Goal: Task Accomplishment & Management: Manage account settings

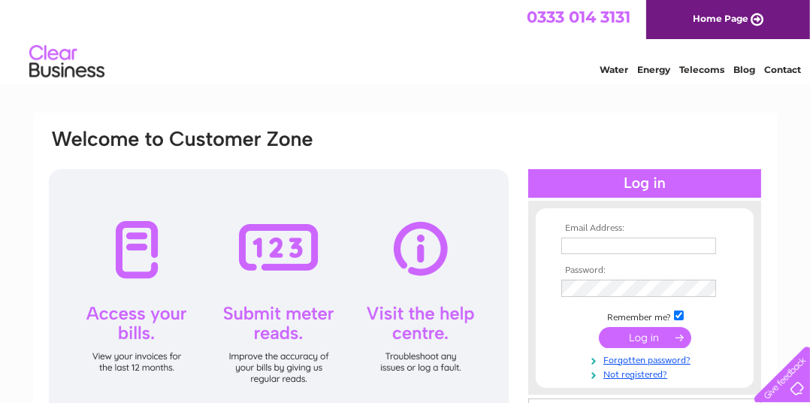
click at [630, 239] on input "text" at bounding box center [638, 245] width 155 height 17
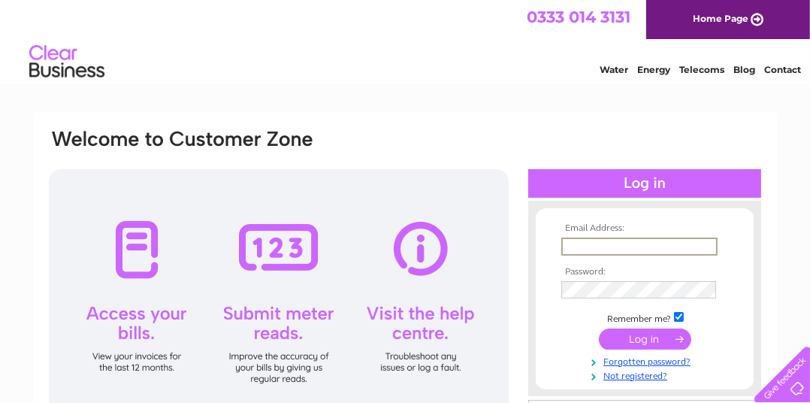
type input "info@ryehillfarm.co.uk"
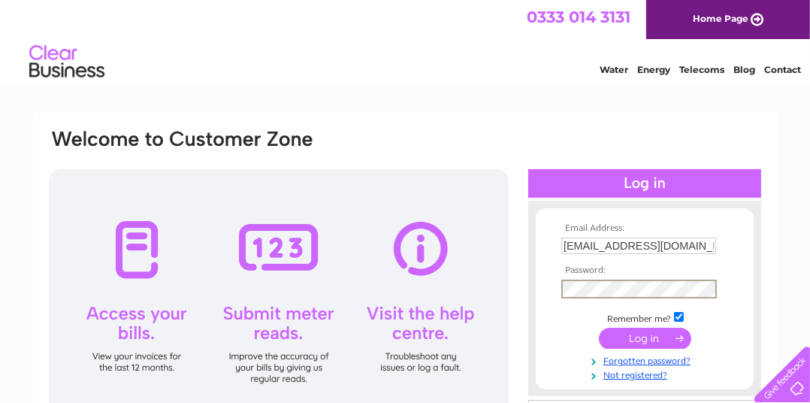
click at [599, 328] on input "submit" at bounding box center [645, 338] width 92 height 21
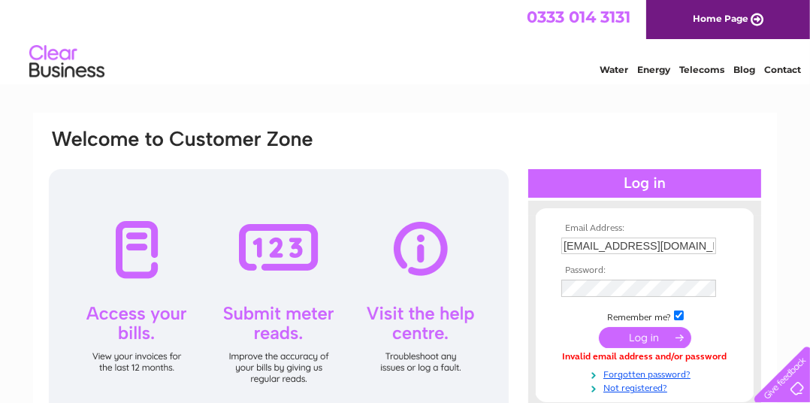
click at [631, 333] on input "submit" at bounding box center [645, 337] width 92 height 21
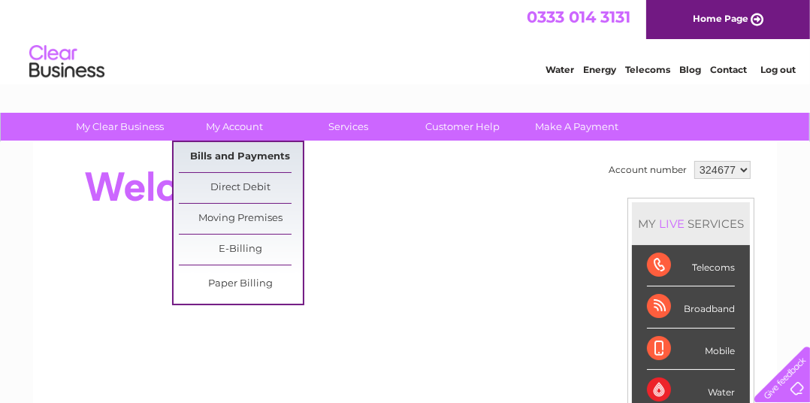
click at [232, 152] on link "Bills and Payments" at bounding box center [241, 157] width 124 height 30
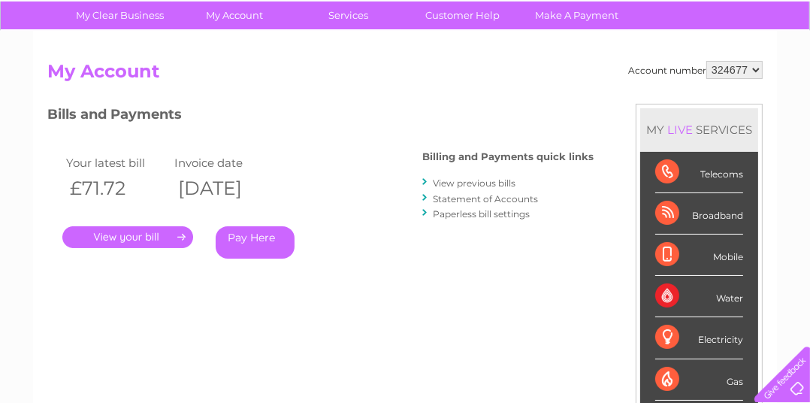
scroll to position [74, 0]
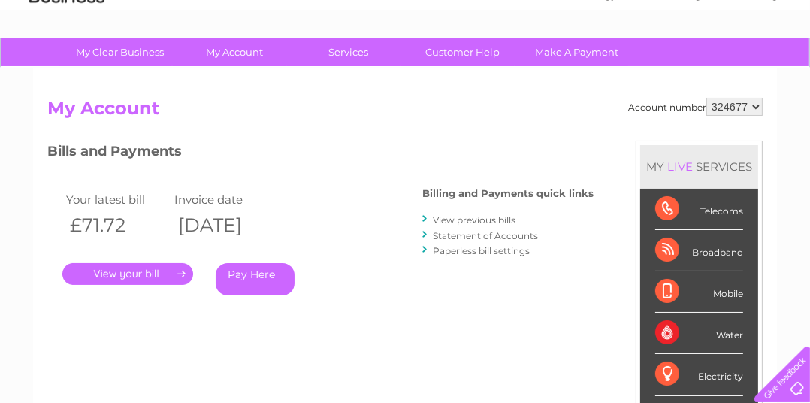
click at [107, 270] on link "." at bounding box center [127, 274] width 131 height 22
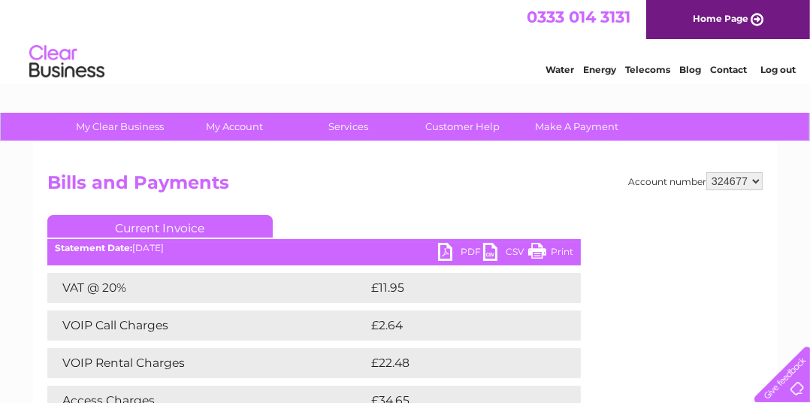
click at [540, 254] on link "Print" at bounding box center [550, 254] width 45 height 22
